Goal: Check status: Check status

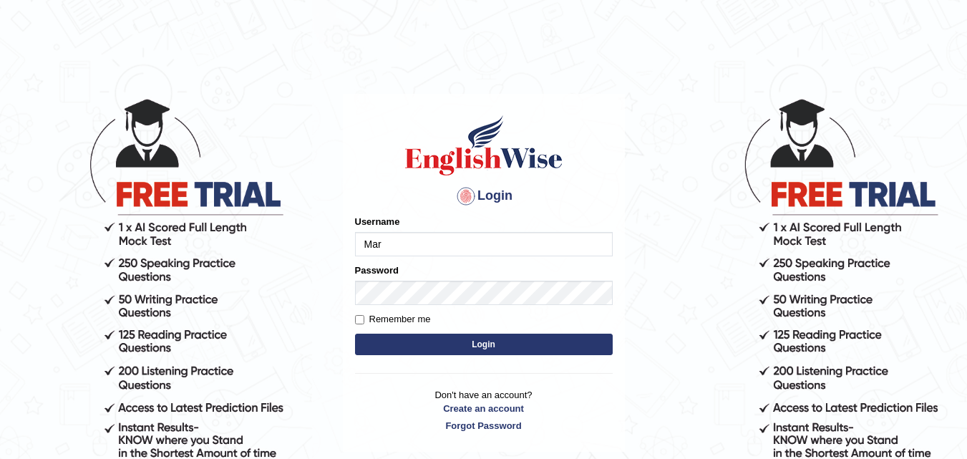
type input "Maryhealy17"
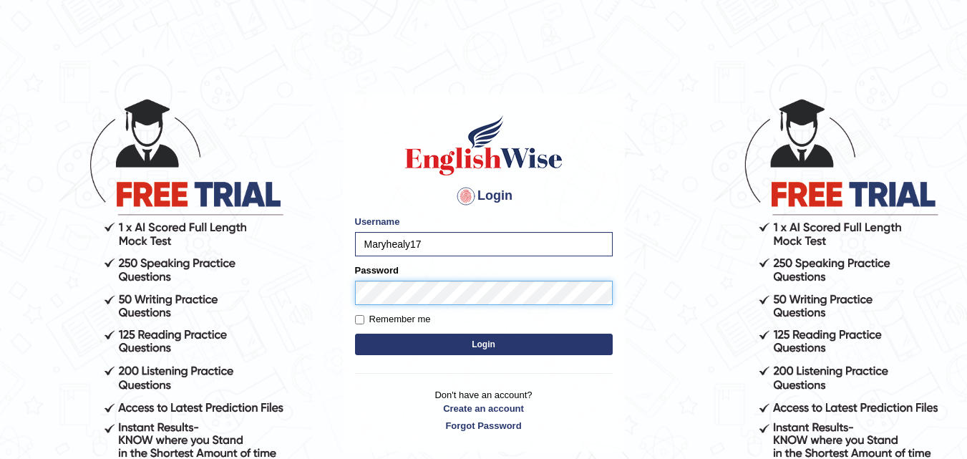
click at [355, 333] on button "Login" at bounding box center [484, 343] width 258 height 21
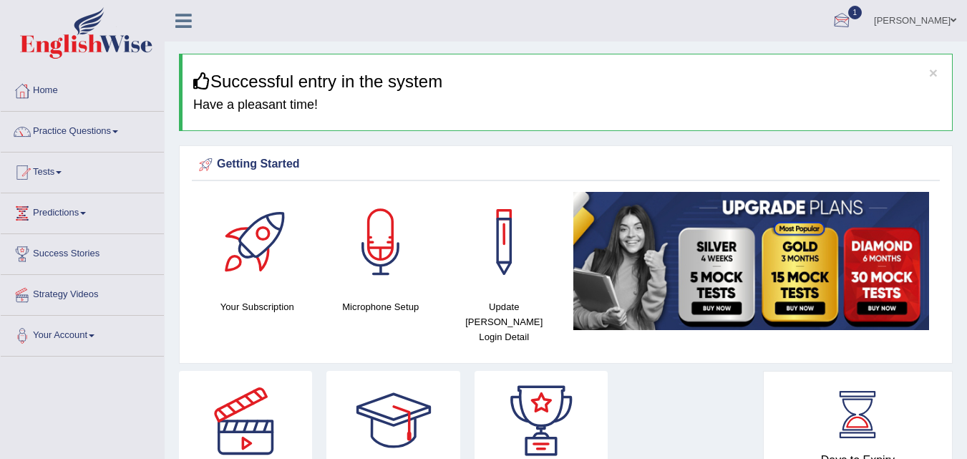
click at [852, 24] on div at bounding box center [841, 21] width 21 height 21
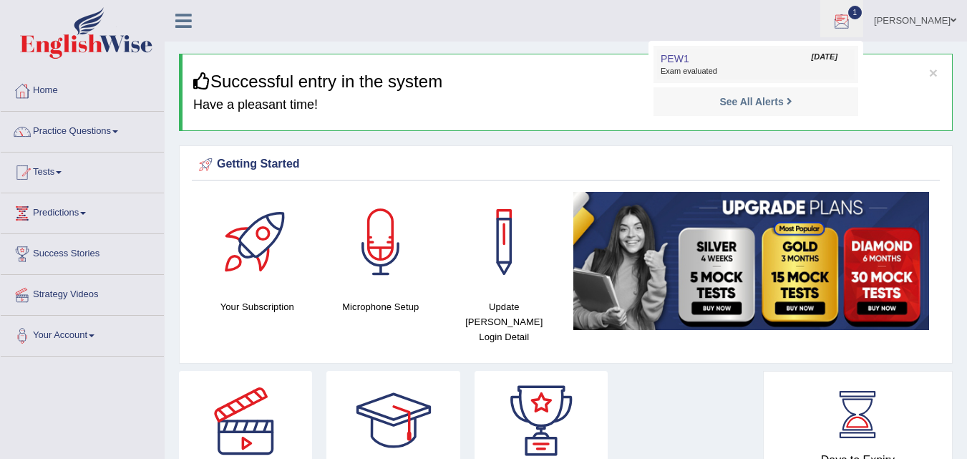
click at [795, 59] on link "PEW1 Sep 30, 2025 Exam evaluated" at bounding box center [755, 64] width 197 height 30
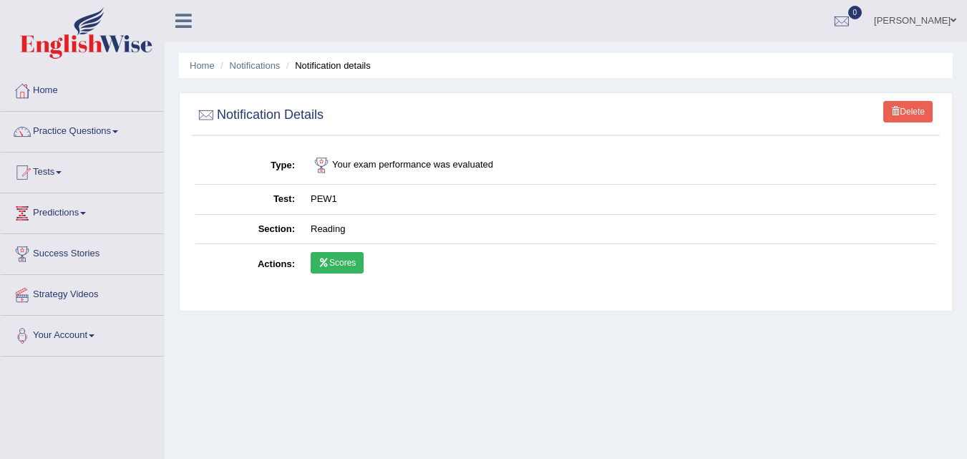
click at [340, 261] on link "Scores" at bounding box center [337, 262] width 53 height 21
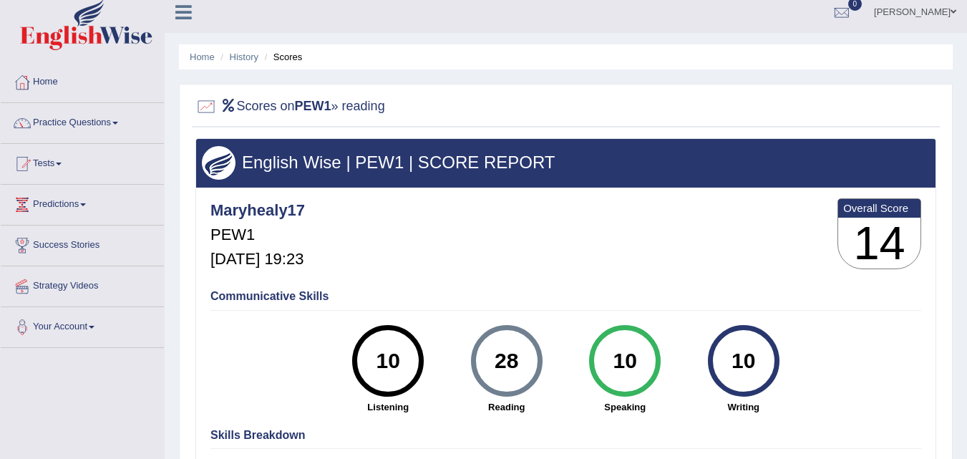
scroll to position [6, 0]
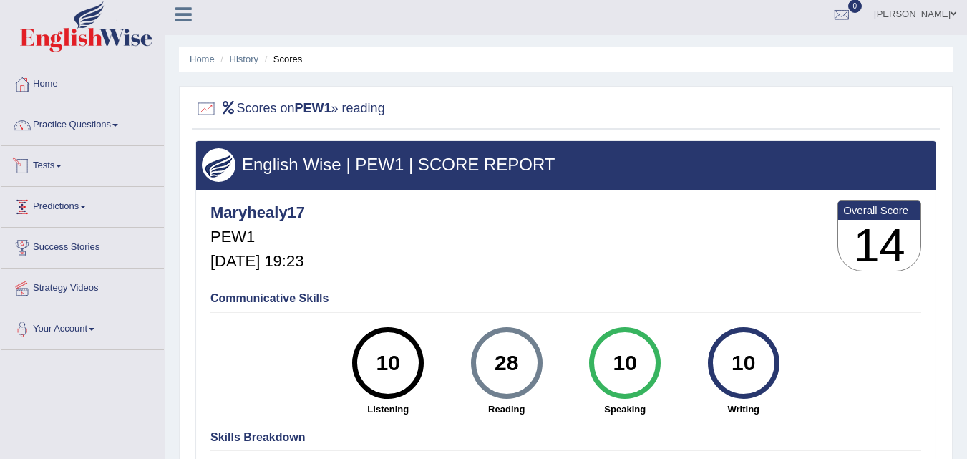
click at [53, 161] on link "Tests" at bounding box center [82, 164] width 163 height 36
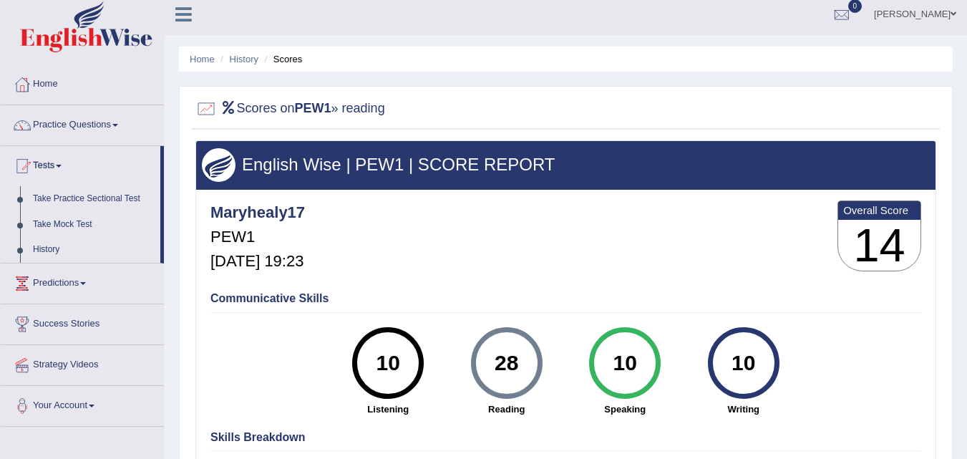
click at [469, 232] on div "Maryhealy17 PEW1 [DATE] 19:23 Overall Score 14" at bounding box center [566, 239] width 718 height 85
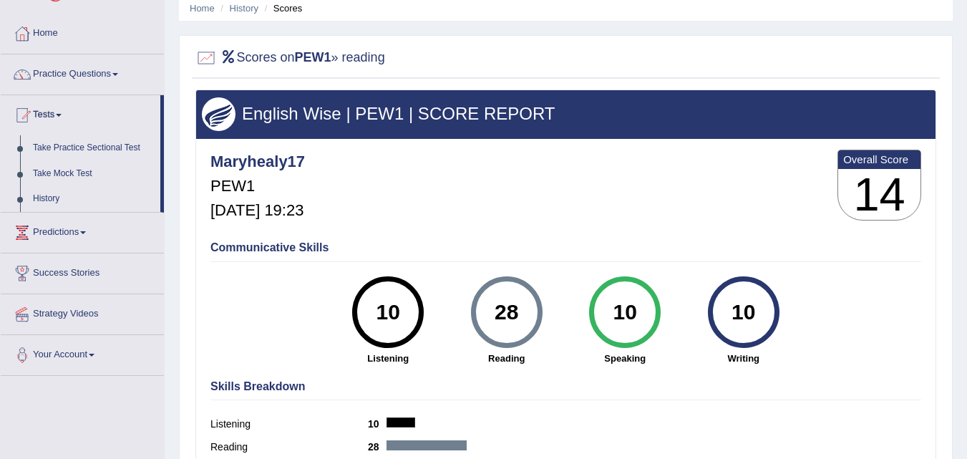
scroll to position [0, 0]
